Goal: Task Accomplishment & Management: Complete application form

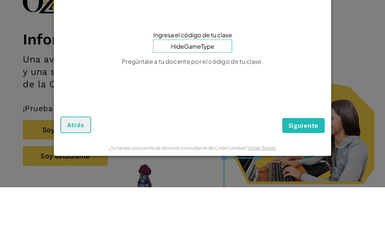
type input "HideGameType"
click at [304, 164] on button "Siguiente" at bounding box center [303, 171] width 42 height 15
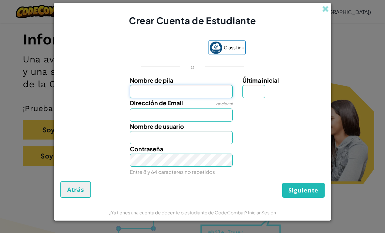
click at [211, 98] on input "Nombre de pila" at bounding box center [181, 91] width 103 height 13
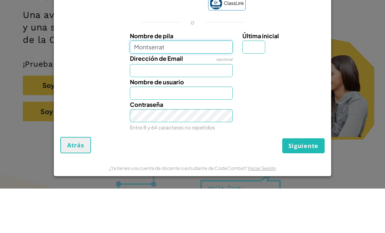
type input "Montserrat"
click at [214, 108] on input "Dirección de Email" at bounding box center [181, 114] width 103 height 13
type input "Montserrat"
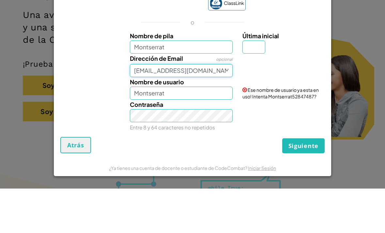
type input "[EMAIL_ADDRESS][DOMAIN_NAME]"
click at [63, 98] on div "Dirección de Email opcional [EMAIL_ADDRESS][DOMAIN_NAME]" at bounding box center [192, 110] width 271 height 24
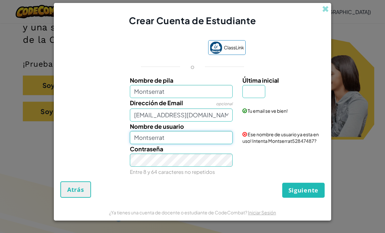
click at [201, 144] on input "Montserrat" at bounding box center [181, 137] width 103 height 13
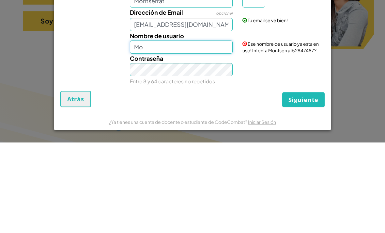
type input "M"
click at [258, 144] on div "Contraseña Entre 8 y 64 caracteres no repetidos" at bounding box center [192, 160] width 271 height 32
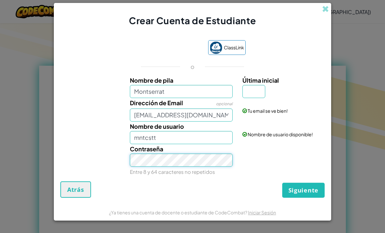
scroll to position [304, 0]
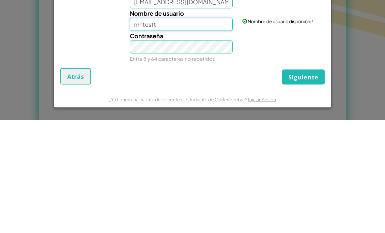
click at [200, 131] on input "mntcstt" at bounding box center [181, 137] width 103 height 13
type input "m"
type input "[PERSON_NAME].cast"
click at [247, 181] on div "Siguiente Atrás" at bounding box center [192, 189] width 265 height 16
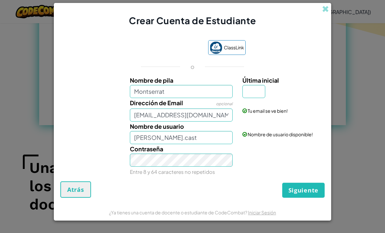
click at [302, 194] on span "Siguiente" at bounding box center [304, 190] width 30 height 8
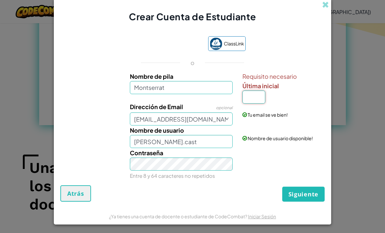
click at [253, 104] on input "Última inicial" at bounding box center [254, 96] width 23 height 13
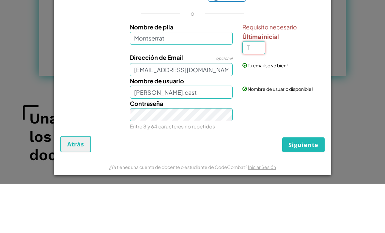
type input "T"
click at [303, 102] on div "Dirección de Email opcional [EMAIL_ADDRESS][DOMAIN_NAME] Tu email se ve bien!" at bounding box center [192, 114] width 271 height 24
type input "MontserratT"
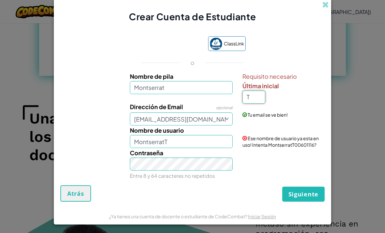
click at [256, 104] on input "T" at bounding box center [254, 96] width 23 height 13
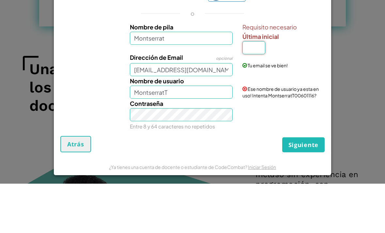
type input "C"
click at [311, 102] on div "Tu email se ve bien!" at bounding box center [283, 110] width 90 height 16
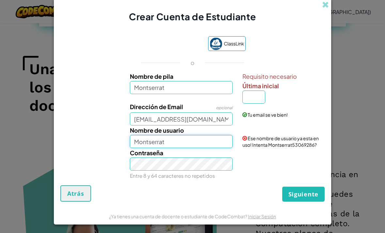
click at [170, 148] on input "Montserrat" at bounding box center [181, 141] width 103 height 13
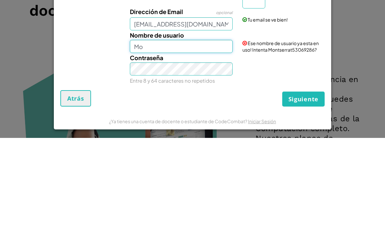
type input "M"
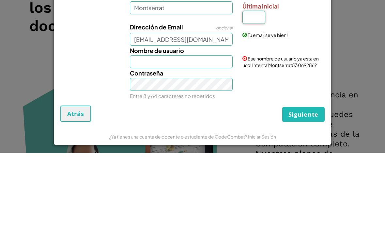
click at [254, 90] on input "Última inicial" at bounding box center [254, 96] width 23 height 13
type input "t"
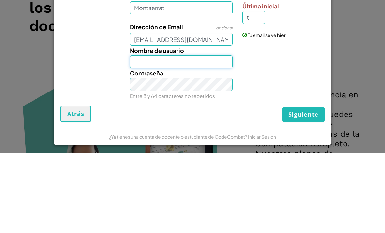
click at [203, 135] on input "Nombre de usuario" at bounding box center [181, 141] width 103 height 13
type input "M"
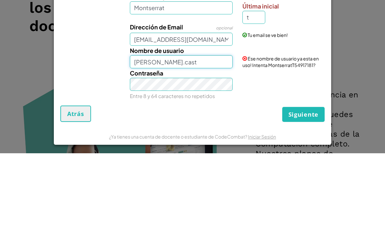
type input "[PERSON_NAME].cast"
click at [315, 148] on div "Contraseña Entre 8 y 64 caracteres no repetidos" at bounding box center [192, 164] width 271 height 32
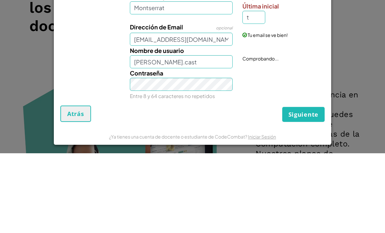
scroll to position [596, 0]
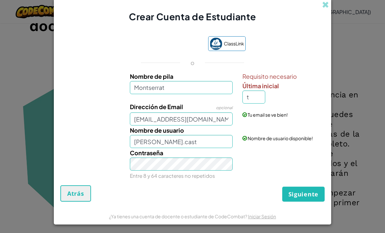
click at [304, 201] on button "Siguiente" at bounding box center [303, 193] width 42 height 15
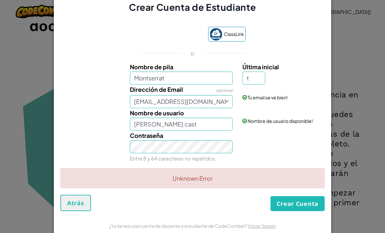
click at [309, 211] on button "Crear Cuenta" at bounding box center [298, 203] width 54 height 15
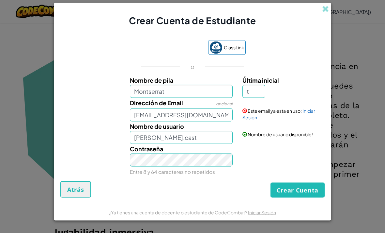
scroll to position [633, 0]
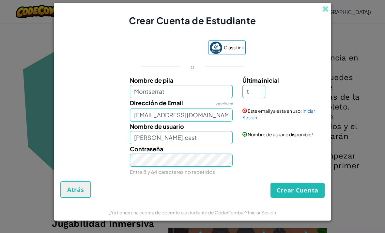
click at [324, 12] on span at bounding box center [325, 9] width 7 height 7
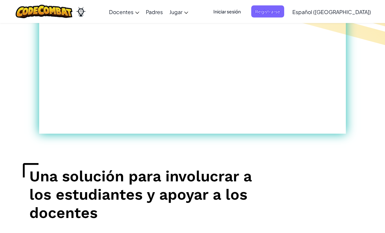
click at [240, 12] on span "Iniciar sesión" at bounding box center [227, 12] width 35 height 12
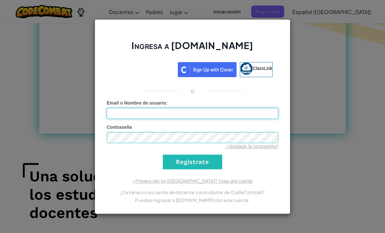
click at [133, 113] on input "Email o Nombre de usuario :" at bounding box center [193, 113] width 172 height 11
type input "[PERSON_NAME].cast"
click at [193, 161] on input "Regístrate" at bounding box center [192, 161] width 59 height 15
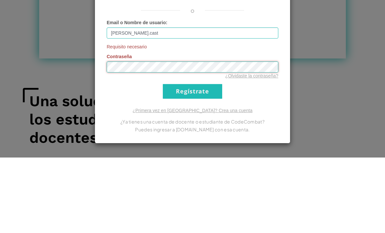
click at [193, 159] on input "Regístrate" at bounding box center [192, 166] width 59 height 15
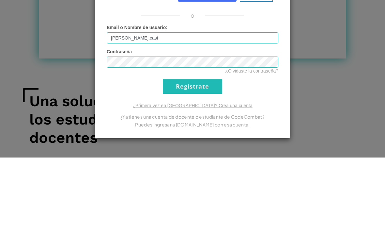
click at [217, 154] on input "Regístrate" at bounding box center [192, 161] width 59 height 15
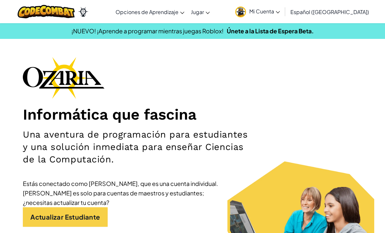
click at [280, 11] on span "Mi Cuenta" at bounding box center [265, 11] width 31 height 7
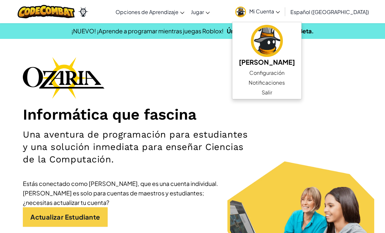
scroll to position [505, 0]
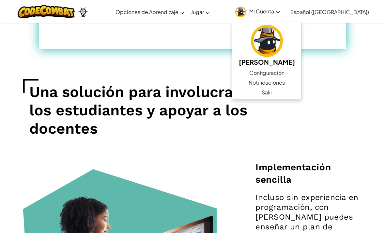
click at [278, 49] on img at bounding box center [267, 41] width 32 height 32
